Goal: Find specific page/section: Find specific page/section

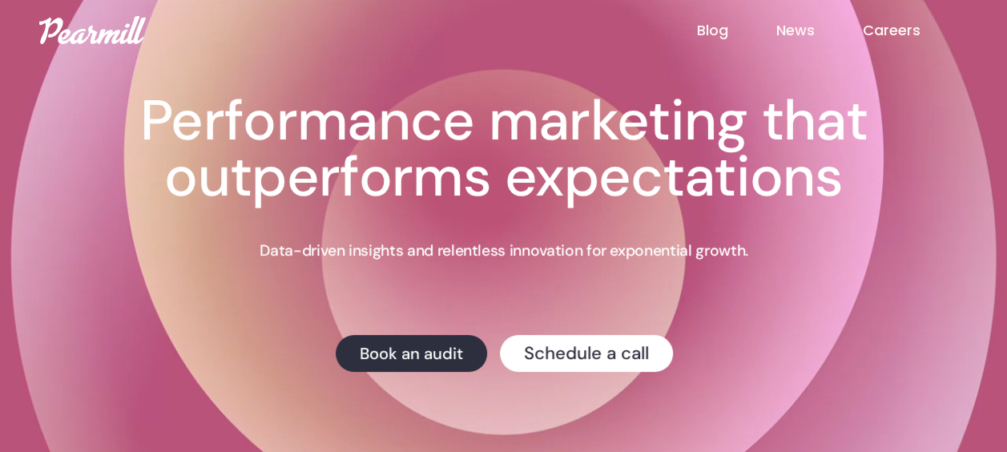
click at [898, 30] on link "Careers" at bounding box center [915, 30] width 106 height 21
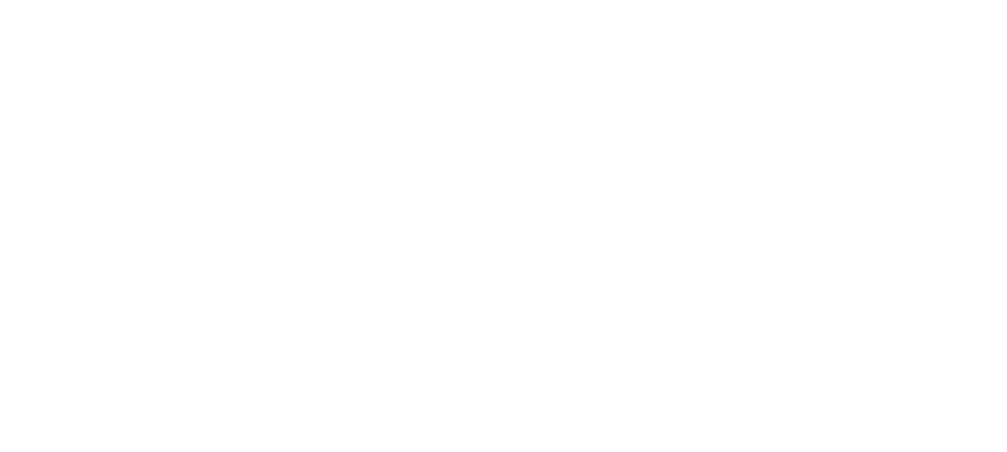
scroll to position [372, 0]
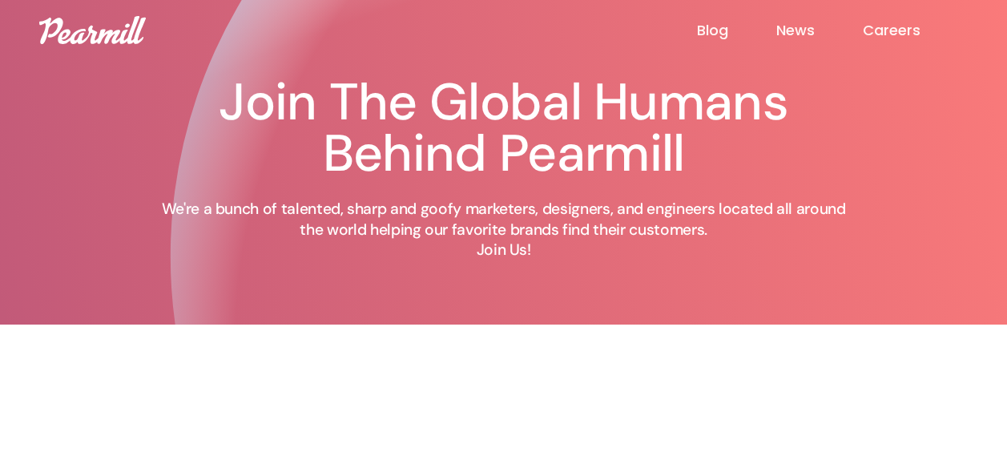
click at [98, 27] on img at bounding box center [92, 30] width 107 height 28
